Goal: Navigation & Orientation: Find specific page/section

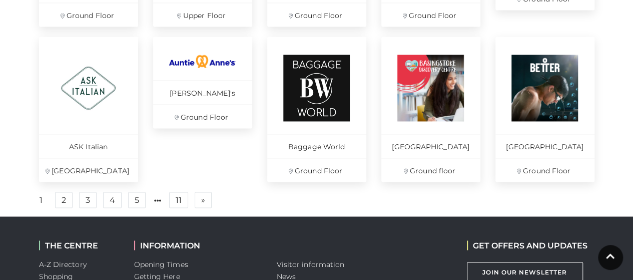
scroll to position [745, 0]
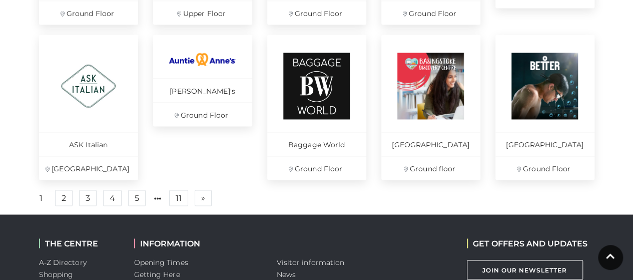
click at [64, 206] on link "2" at bounding box center [64, 198] width 18 height 16
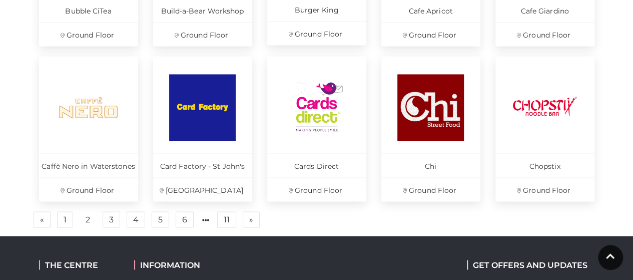
scroll to position [742, 0]
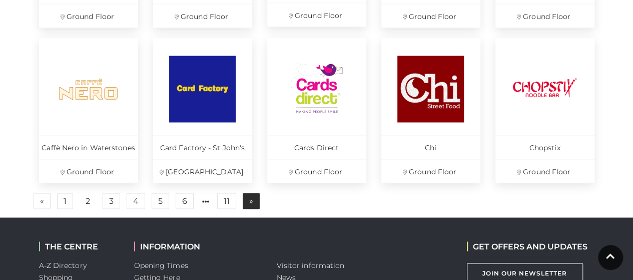
click at [244, 203] on link "» Next" at bounding box center [251, 201] width 17 height 16
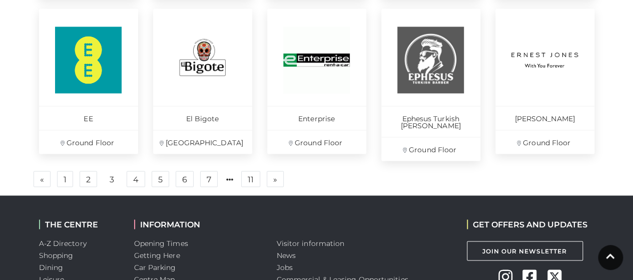
scroll to position [769, 0]
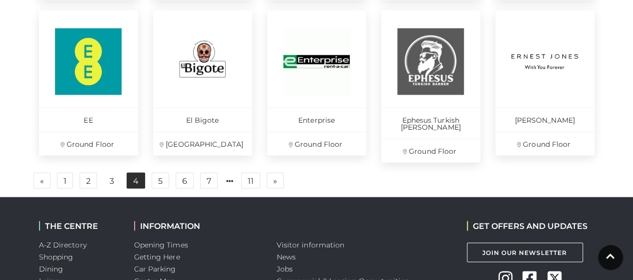
click at [140, 172] on link "4" at bounding box center [136, 180] width 19 height 16
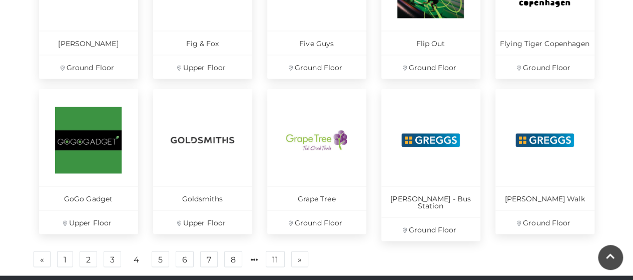
scroll to position [771, 0]
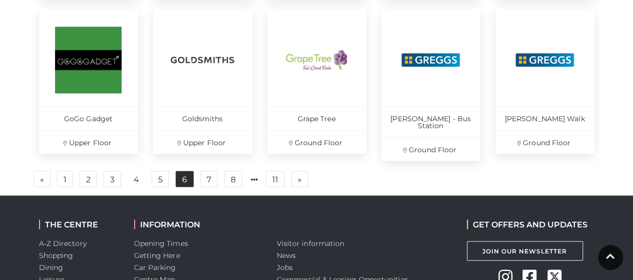
click at [182, 174] on link "6" at bounding box center [185, 179] width 18 height 16
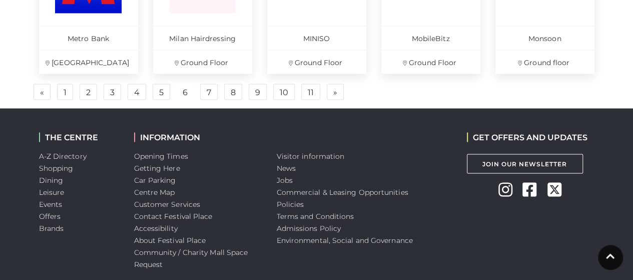
scroll to position [867, 0]
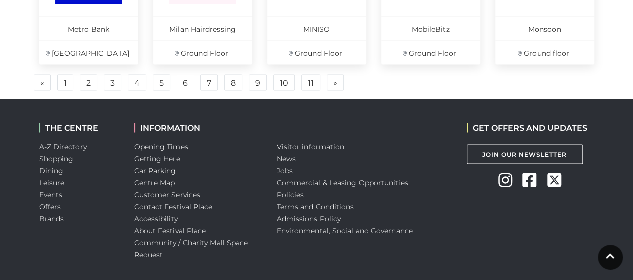
click at [215, 85] on ul "« Previous 1 2 3 4 5 6 7 8 9 10 11 » Next" at bounding box center [317, 82] width 570 height 17
click at [209, 84] on link "7" at bounding box center [209, 82] width 18 height 16
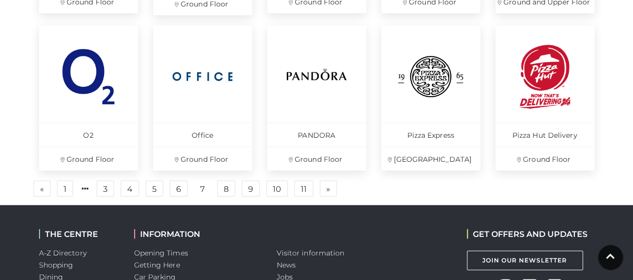
scroll to position [765, 0]
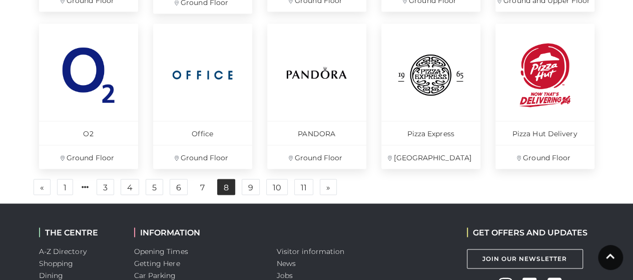
click at [223, 184] on link "8" at bounding box center [226, 187] width 18 height 16
